Goal: Task Accomplishment & Management: Manage account settings

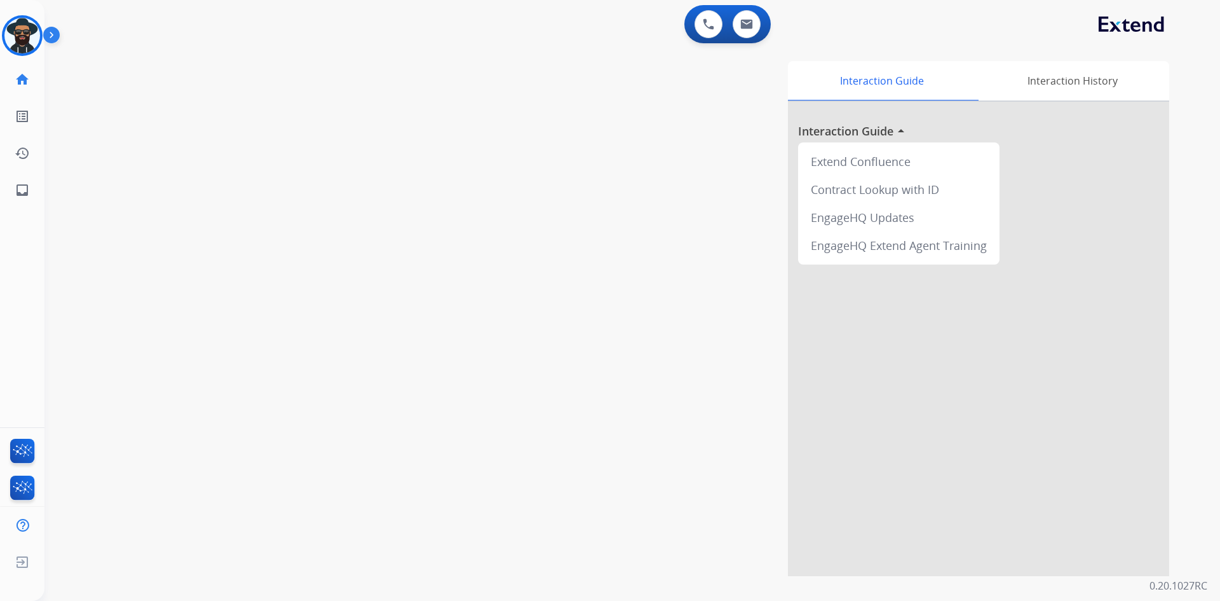
click at [48, 27] on img at bounding box center [54, 37] width 22 height 24
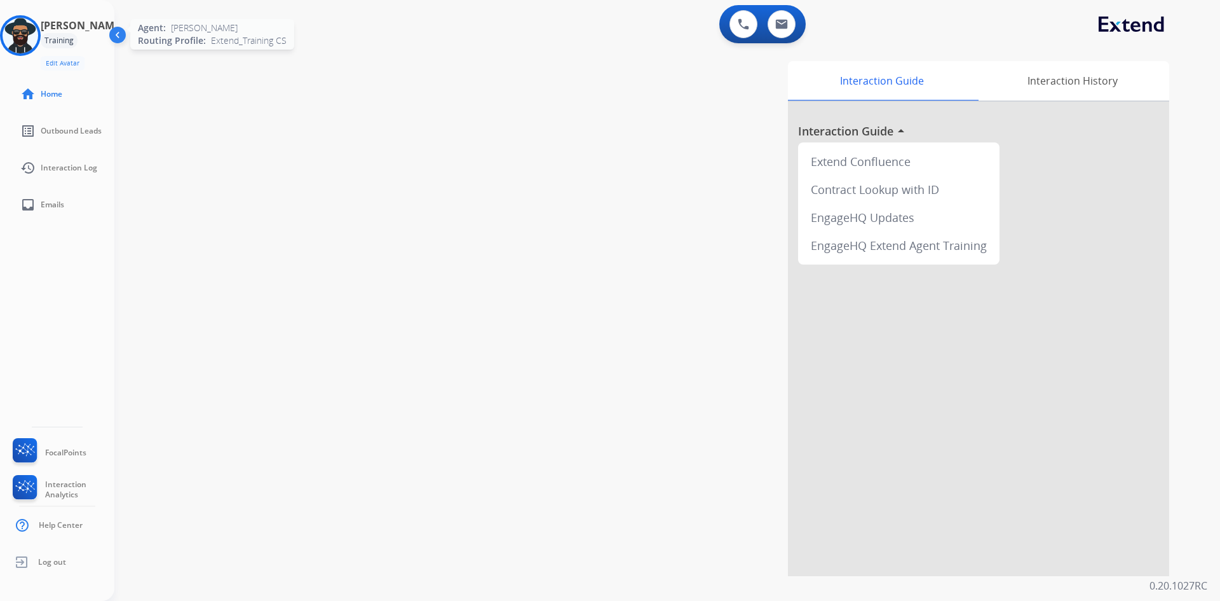
click at [38, 34] on img at bounding box center [21, 36] width 36 height 36
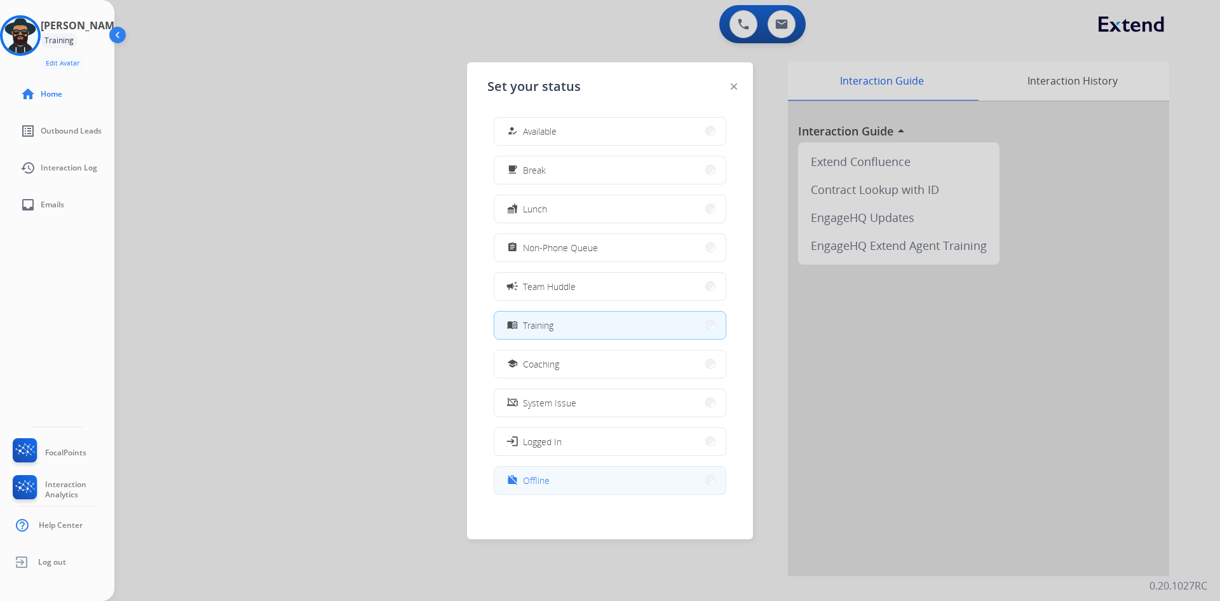
click at [550, 472] on button "work_off Offline" at bounding box center [609, 479] width 231 height 27
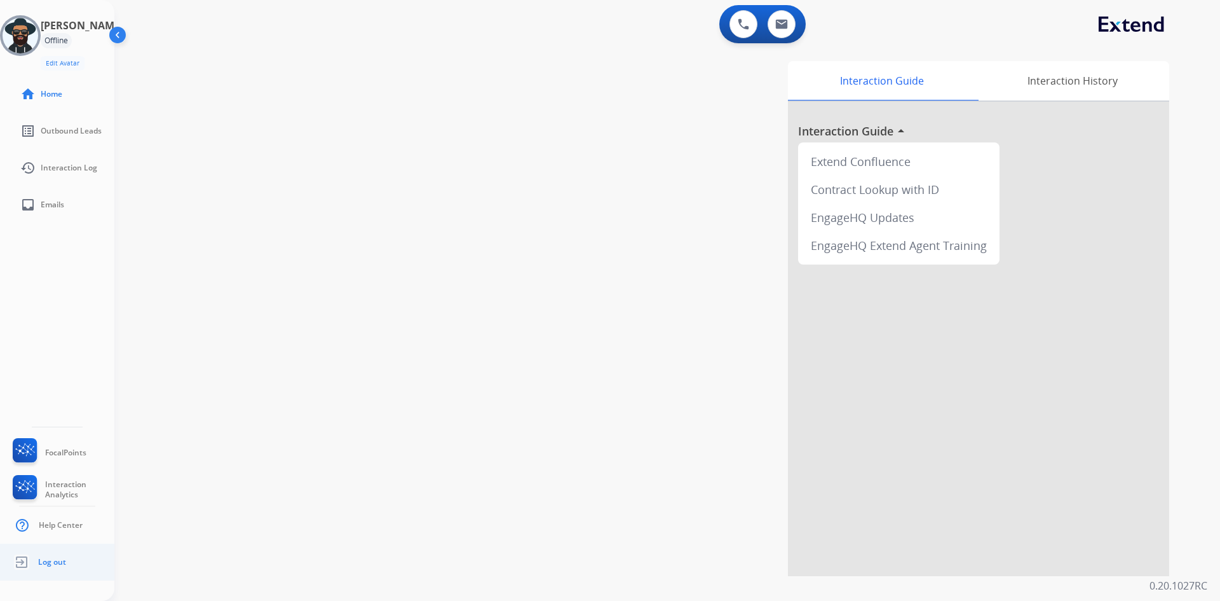
click at [53, 559] on span "Log out" at bounding box center [52, 562] width 28 height 10
